Goal: Task Accomplishment & Management: Manage account settings

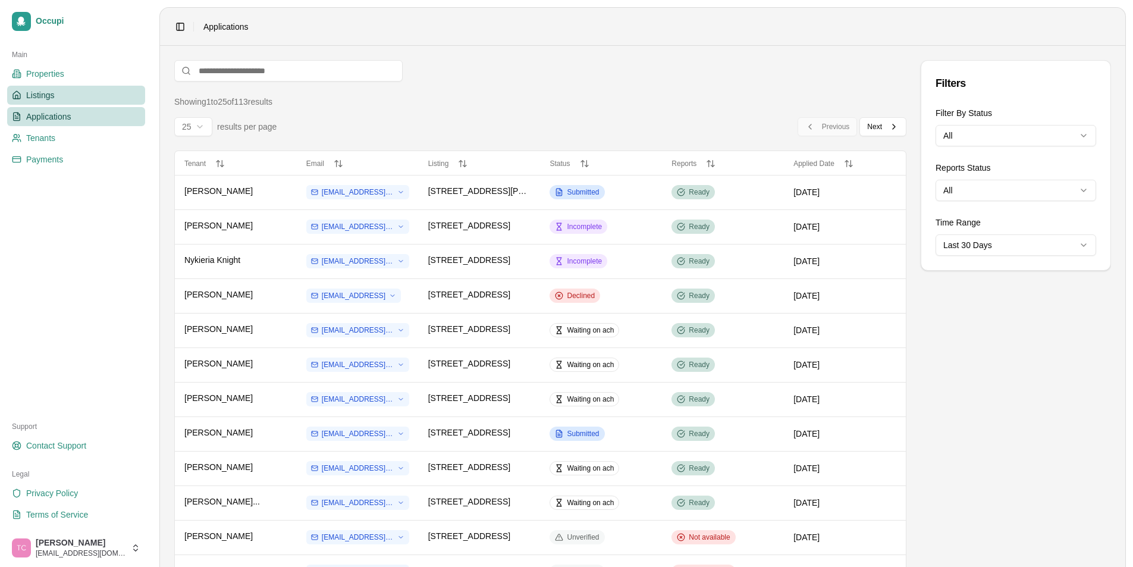
click at [55, 92] on link "Listings" at bounding box center [76, 95] width 138 height 19
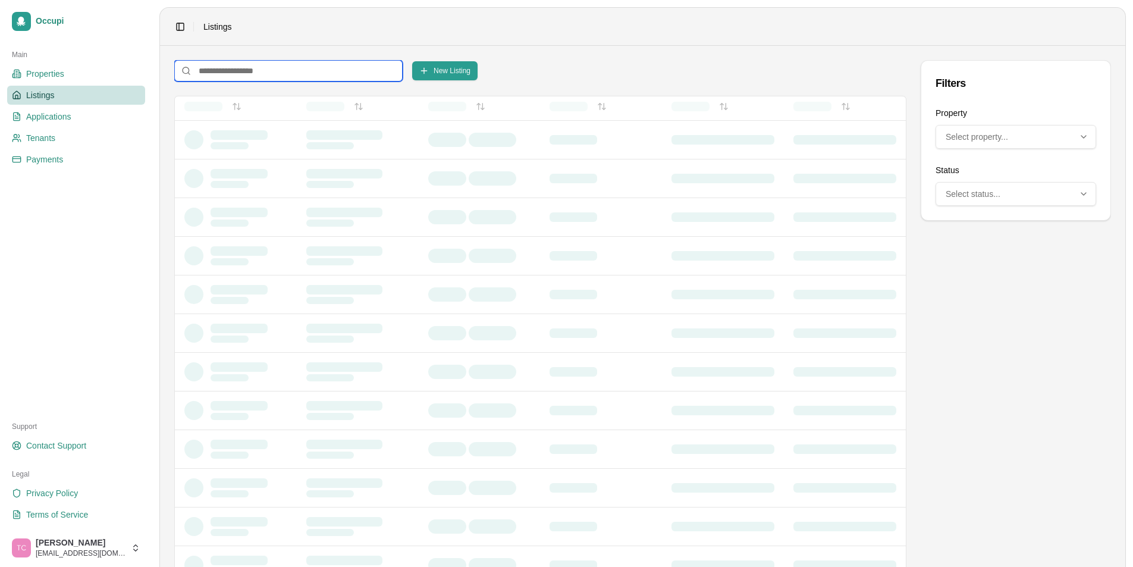
click at [228, 71] on input at bounding box center [288, 70] width 228 height 21
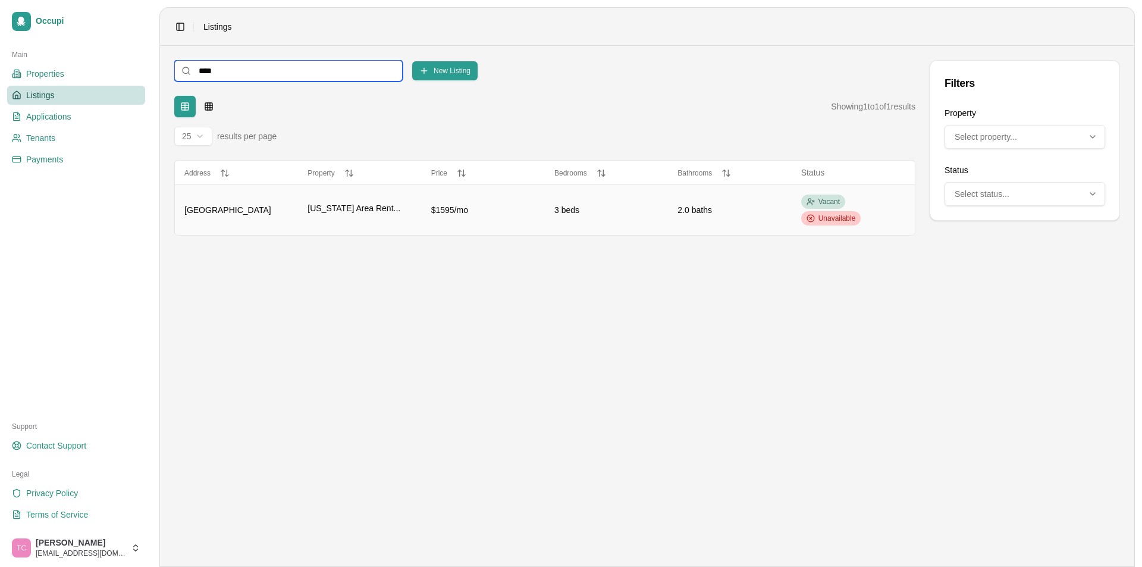
type input "****"
click at [822, 219] on span "Unavailable" at bounding box center [836, 218] width 37 height 10
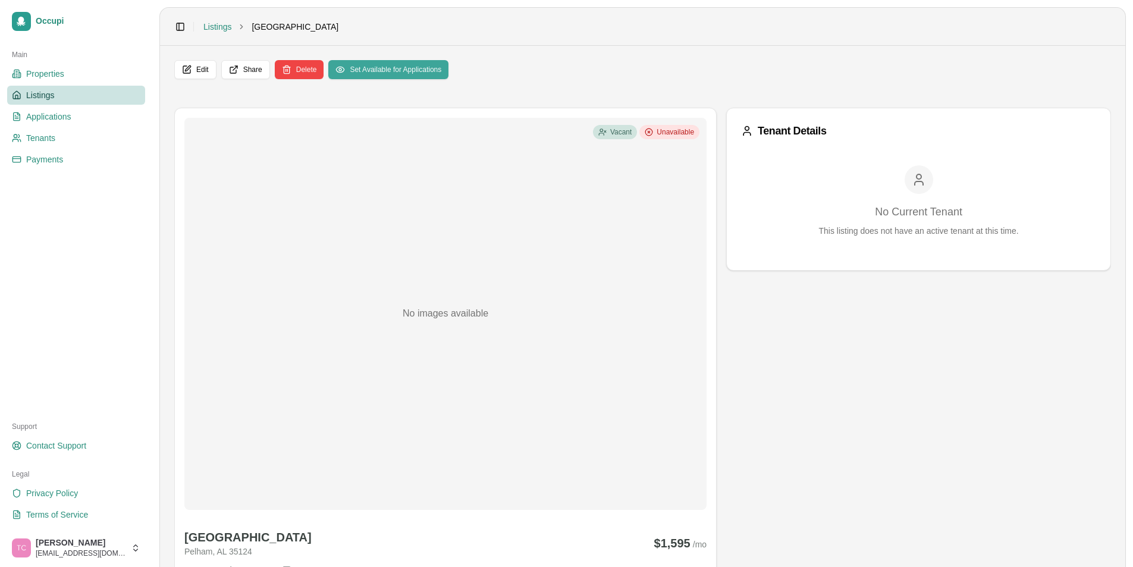
click at [403, 73] on button "Set Available for Applications" at bounding box center [388, 69] width 120 height 19
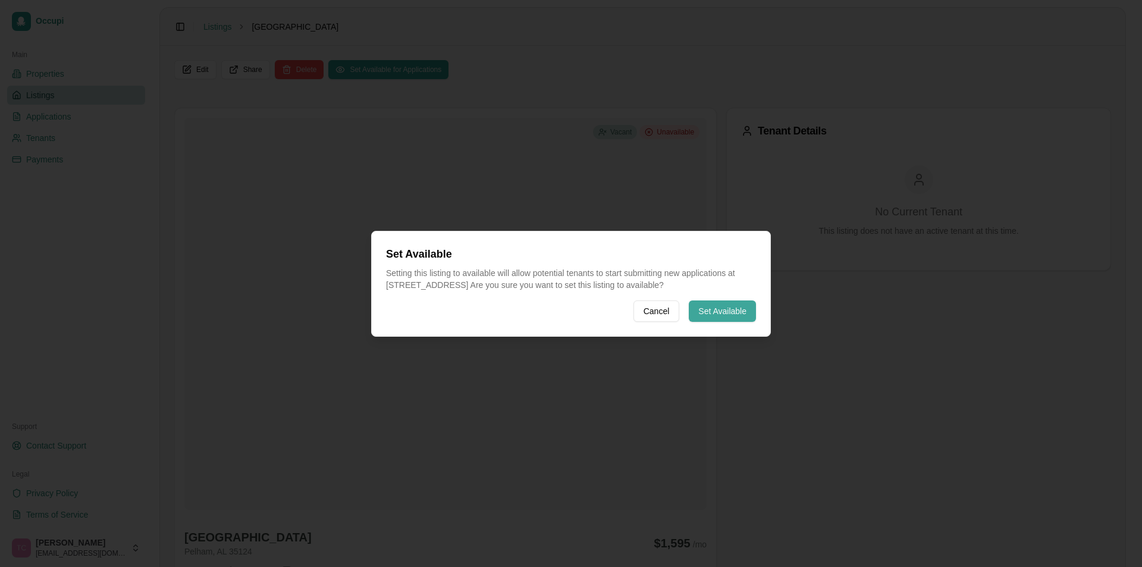
click at [722, 312] on button "Set Available" at bounding box center [721, 310] width 67 height 21
